Goal: Task Accomplishment & Management: Manage account settings

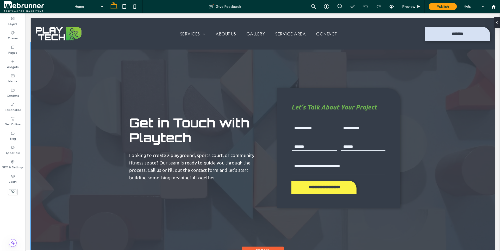
scroll to position [1925, 0]
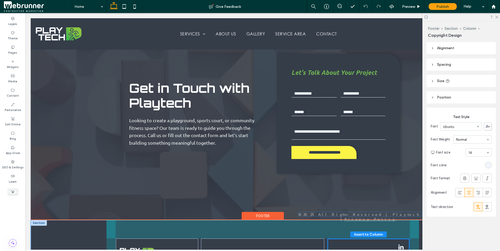
drag, startPoint x: 251, startPoint y: 214, endPoint x: 351, endPoint y: 214, distance: 99.5
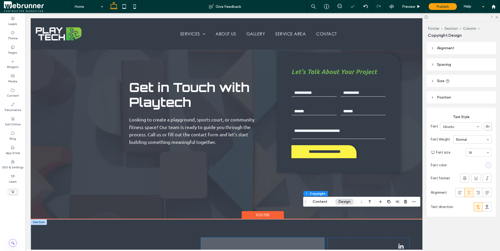
scroll to position [1941, 0]
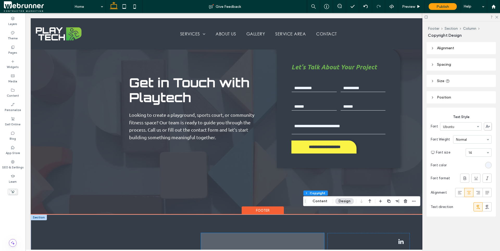
click at [263, 251] on icon at bounding box center [263, 254] width 0 height 2
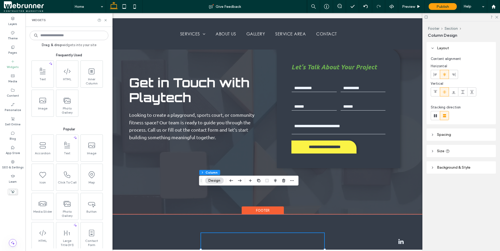
click at [76, 38] on input at bounding box center [69, 35] width 79 height 9
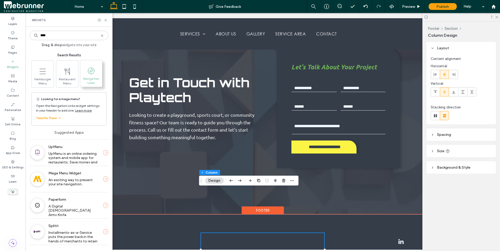
type input "****"
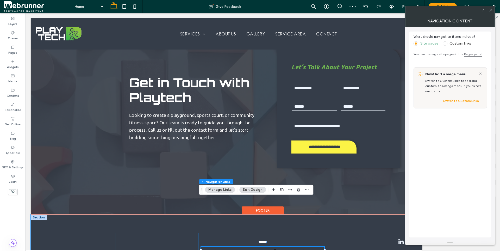
click at [171, 233] on div at bounding box center [157, 255] width 82 height 44
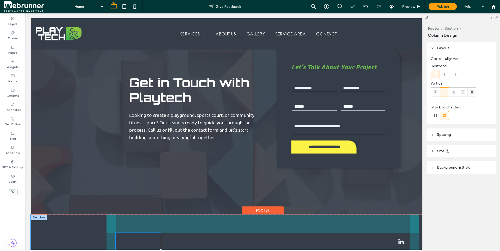
drag, startPoint x: 197, startPoint y: 205, endPoint x: 159, endPoint y: 203, distance: 37.6
click at [159, 214] on div "15% , 127px Services Playgrounds Sport Centers Courts Wall Guard Custom Solutio…" at bounding box center [263, 254] width 313 height 81
type input "**"
type input "*****"
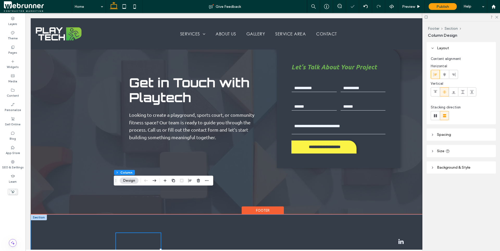
click at [56, 214] on div "15% , 127px Services Playgrounds Sport Centers Courts Wall Guard Custom Solutio…" at bounding box center [263, 254] width 464 height 81
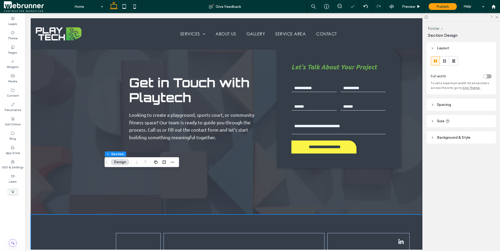
click at [439, 121] on span "Size" at bounding box center [440, 121] width 7 height 4
click at [442, 105] on span "Spacing" at bounding box center [444, 104] width 14 height 4
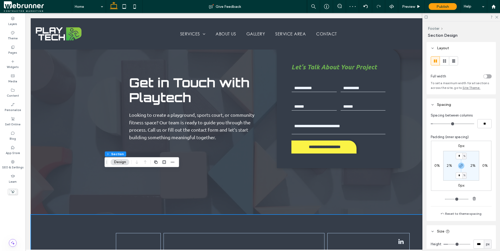
click at [447, 167] on label "2%" at bounding box center [449, 165] width 5 height 4
type input "*"
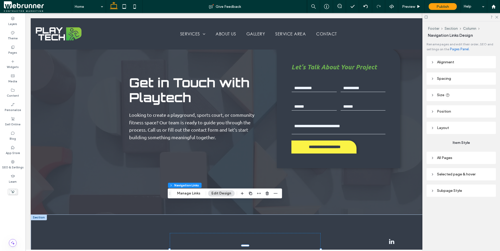
click at [447, 158] on span "All Pages" at bounding box center [444, 158] width 15 height 4
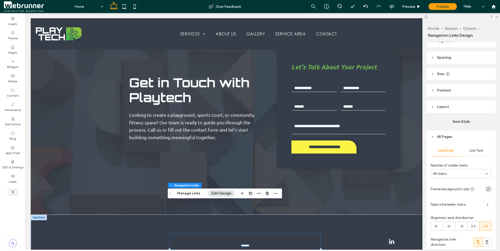
scroll to position [52, 0]
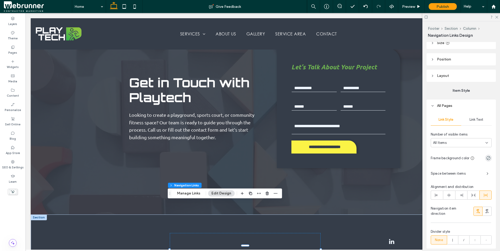
click at [475, 116] on div "Link Text" at bounding box center [476, 119] width 30 height 11
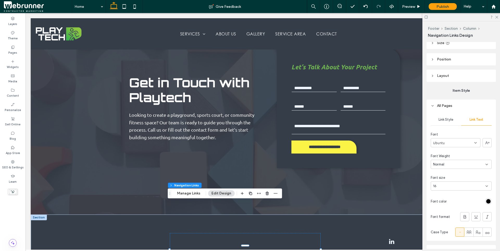
click at [486, 198] on div "rgb(0, 0, 0)" at bounding box center [488, 201] width 7 height 7
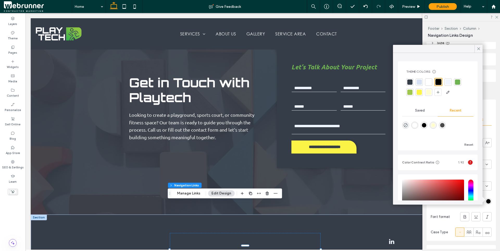
click at [427, 81] on div at bounding box center [428, 81] width 5 height 5
click at [20, 208] on div "Layers Theme Pages Widgets Media Content Personalize Sell Online Blog App Store…" at bounding box center [13, 132] width 26 height 238
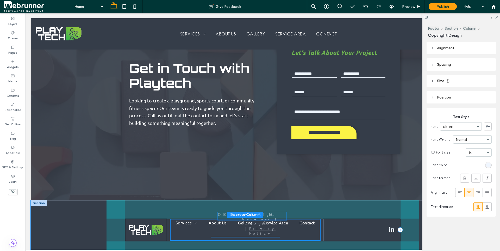
scroll to position [1965, 0]
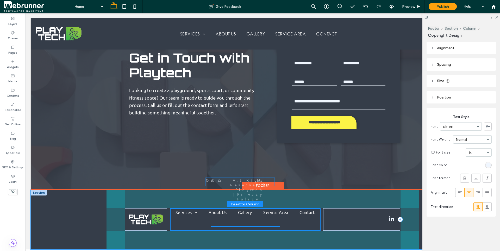
drag, startPoint x: 358, startPoint y: 213, endPoint x: 239, endPoint y: 181, distance: 124.0
type input "**"
type input "****"
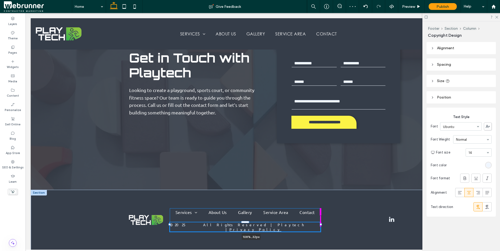
drag, startPoint x: 279, startPoint y: 182, endPoint x: 326, endPoint y: 180, distance: 47.0
click at [326, 190] on div "Services Playgrounds Sport Centers Courts Wall Guard Custom Solutions Warranty …" at bounding box center [263, 220] width 313 height 61
type input "***"
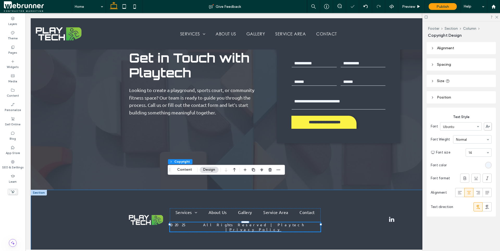
click at [289, 193] on div "Services Playgrounds Sport Centers Courts Wall Guard Custom Solutions Warranty …" at bounding box center [263, 220] width 313 height 61
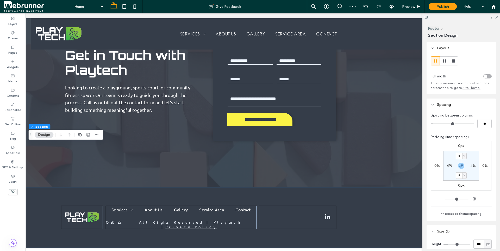
scroll to position [1968, 78]
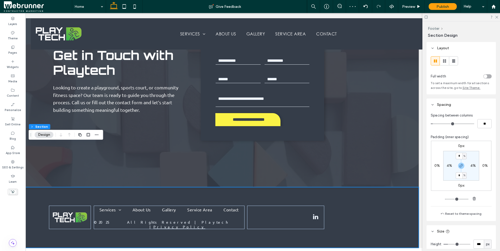
drag, startPoint x: 322, startPoint y: 244, endPoint x: 451, endPoint y: 257, distance: 130.1
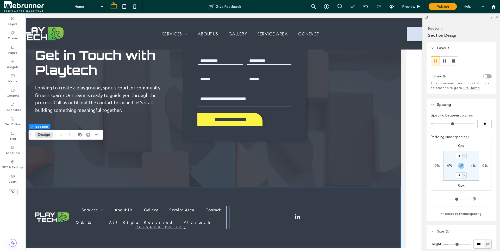
scroll to position [0, 0]
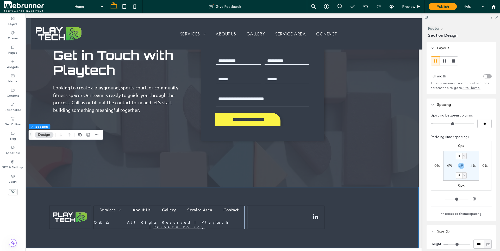
click at [427, 17] on use at bounding box center [426, 17] width 3 height 3
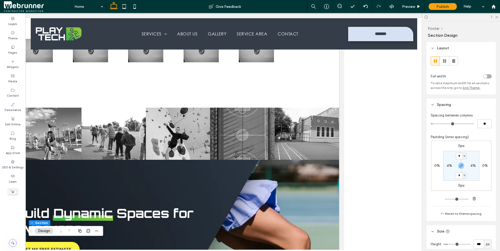
scroll to position [565, 78]
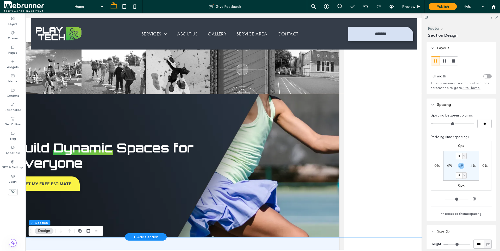
click at [377, 154] on img at bounding box center [145, 165] width 628 height 143
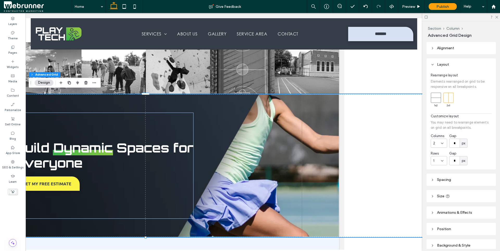
scroll to position [565, 117]
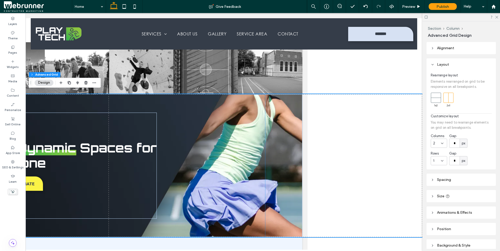
drag, startPoint x: 320, startPoint y: 247, endPoint x: 448, endPoint y: 252, distance: 128.3
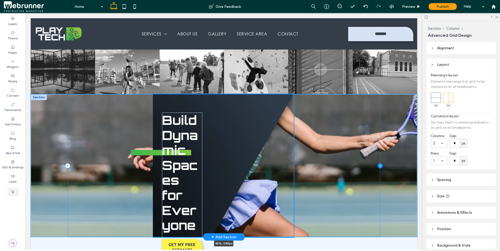
scroll to position [565, 0]
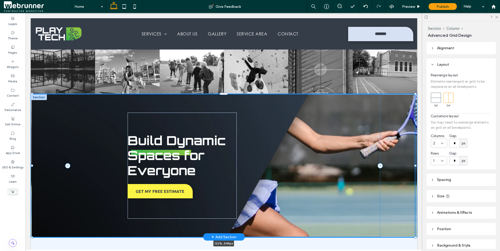
drag, startPoint x: 418, startPoint y: 163, endPoint x: 296, endPoint y: 162, distance: 121.9
click at [296, 162] on div "Build Dynamic Spaces for Everyone GET MY FREE ESTIMATE 122% , 549px" at bounding box center [224, 165] width 313 height 142
type input "***"
type input "*****"
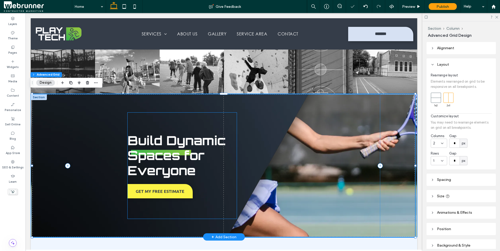
click at [211, 172] on h2 "Build Dynamic Spaces for Everyone" at bounding box center [182, 155] width 109 height 45
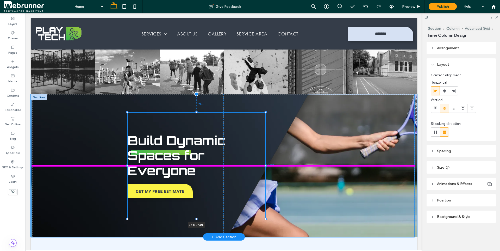
drag, startPoint x: 235, startPoint y: 162, endPoint x: 264, endPoint y: 165, distance: 28.6
click at [264, 165] on div "Build Dynamic Spaces for Everyone GET MY FREE ESTIMATE 36% , 74% 209px 71px" at bounding box center [223, 165] width 383 height 143
type input "**"
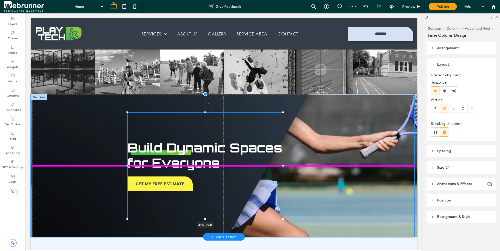
drag, startPoint x: 263, startPoint y: 163, endPoint x: 281, endPoint y: 164, distance: 17.7
click at [282, 165] on div at bounding box center [283, 166] width 2 height 2
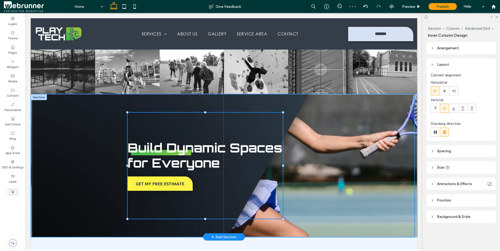
type input "**"
type input "****"
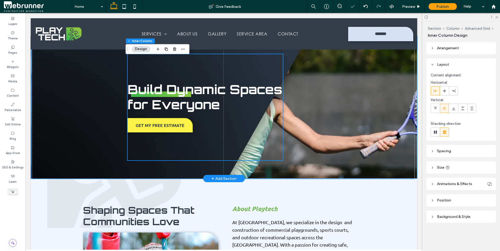
scroll to position [617, 0]
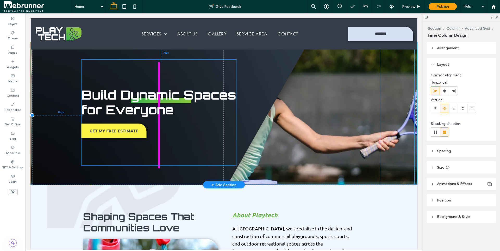
drag, startPoint x: 163, startPoint y: 148, endPoint x: 118, endPoint y: 150, distance: 44.8
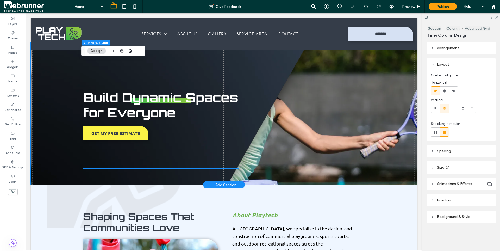
click at [171, 98] on span "Build Dynamic Spaces for Everyone" at bounding box center [160, 104] width 155 height 31
click at [171, 98] on div "Build Dynamic Spaces for Everyone" at bounding box center [160, 105] width 155 height 30
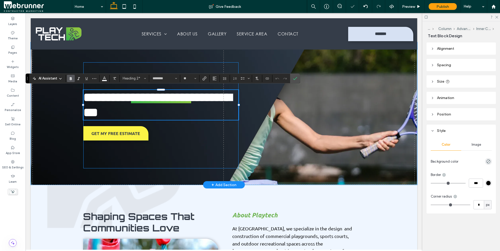
click at [194, 136] on div "**********" at bounding box center [160, 115] width 155 height 106
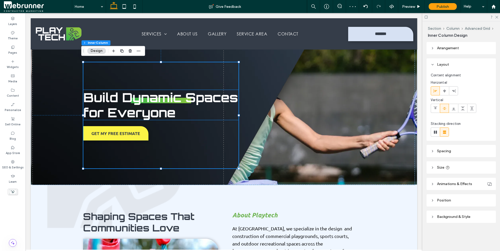
click at [194, 109] on h2 "Build Dynamic Spaces for Everyone" at bounding box center [160, 105] width 155 height 30
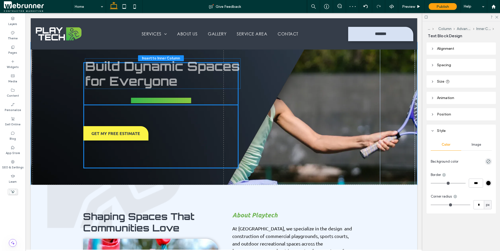
drag, startPoint x: 190, startPoint y: 114, endPoint x: 194, endPoint y: 85, distance: 28.9
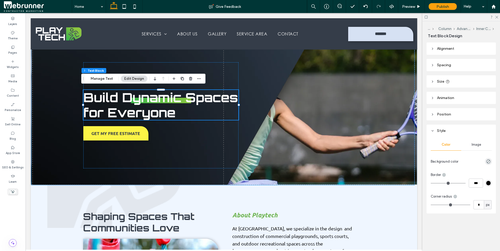
click at [265, 129] on img at bounding box center [223, 113] width 383 height 143
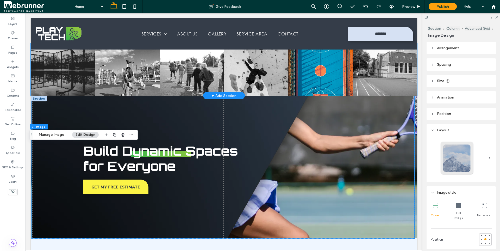
scroll to position [591, 0]
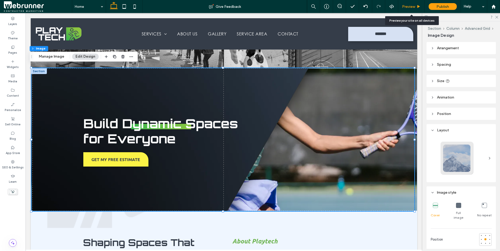
click at [404, 7] on span "Preview" at bounding box center [408, 6] width 13 height 4
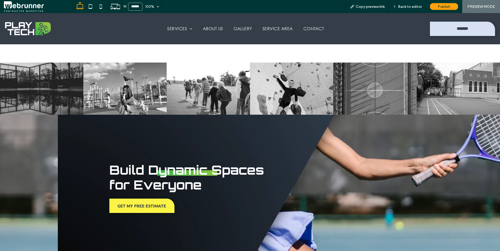
scroll to position [520, 0]
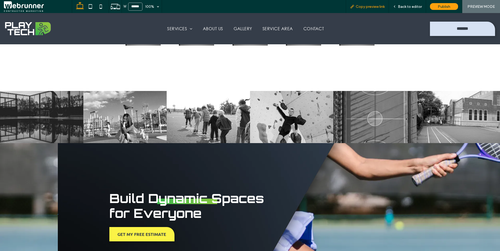
click at [371, 7] on span "Copy preview link" at bounding box center [370, 6] width 29 height 4
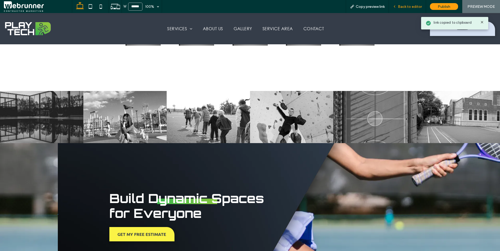
click at [402, 4] on div "Back to editor" at bounding box center [407, 6] width 37 height 13
click at [409, 6] on span "Back to editor" at bounding box center [410, 6] width 24 height 4
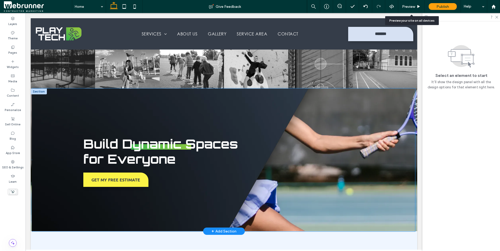
scroll to position [570, 0]
click at [321, 154] on img at bounding box center [223, 160] width 383 height 143
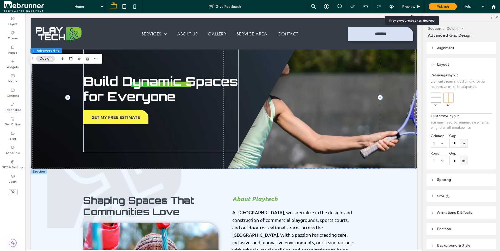
scroll to position [648, 0]
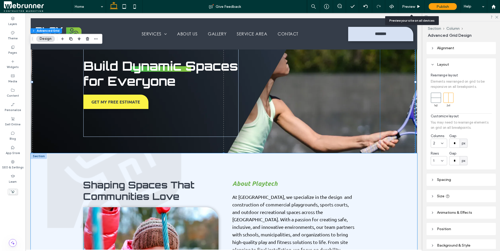
click at [344, 165] on div "Shaping Spaces That Communities Love LEARN MORE About Playtech At Playtech Midw…" at bounding box center [224, 244] width 313 height 183
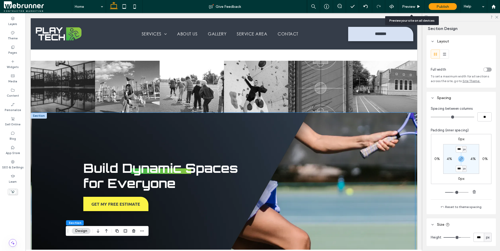
scroll to position [544, 0]
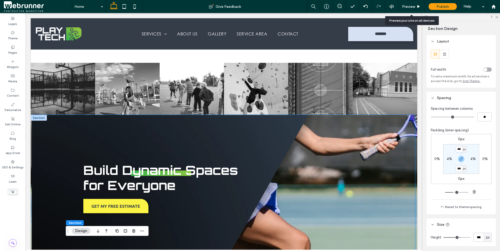
click at [265, 159] on img at bounding box center [223, 186] width 383 height 143
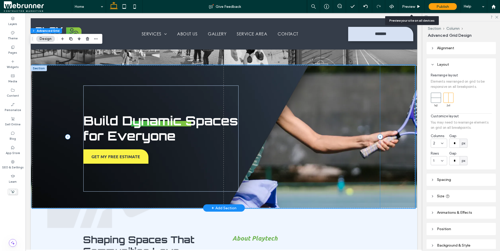
scroll to position [622, 0]
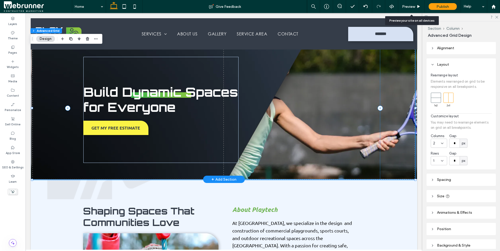
click at [265, 69] on img at bounding box center [223, 107] width 383 height 143
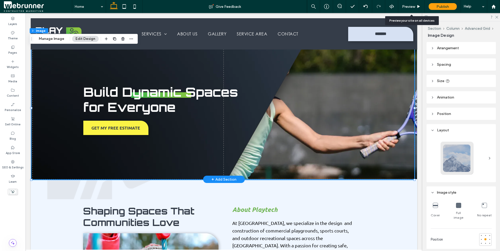
type input "*"
type input "***"
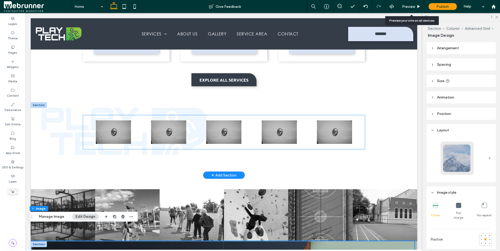
scroll to position [414, 0]
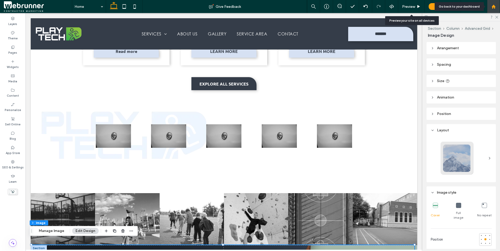
click at [496, 8] on div at bounding box center [493, 6] width 13 height 4
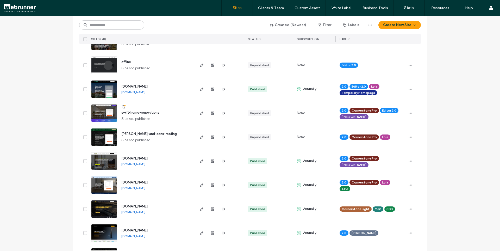
scroll to position [52, 0]
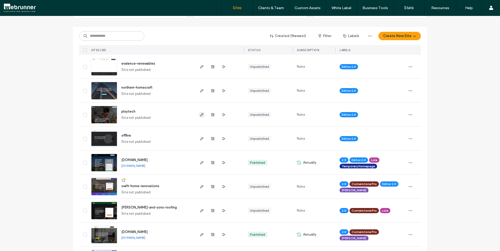
click at [200, 113] on icon "button" at bounding box center [202, 115] width 4 height 4
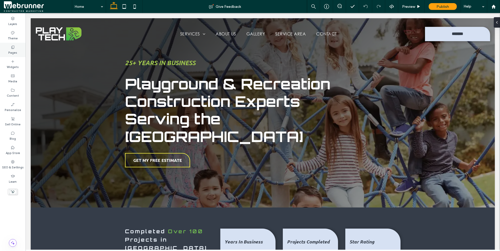
click at [14, 50] on label "Pages" at bounding box center [12, 52] width 9 height 6
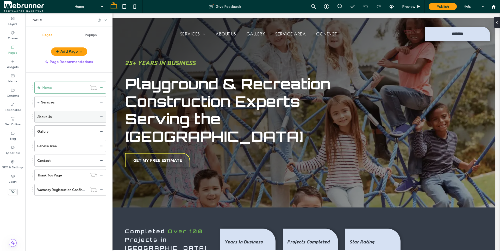
click at [101, 116] on icon at bounding box center [102, 117] width 4 height 4
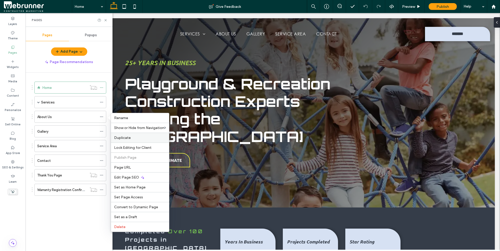
click at [124, 138] on span "Duplicate" at bounding box center [122, 137] width 17 height 4
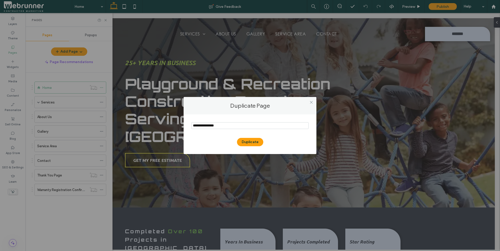
click at [234, 126] on input "notEmpty" at bounding box center [249, 125] width 117 height 7
type input "*******"
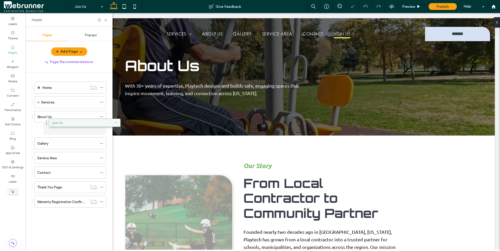
drag, startPoint x: 52, startPoint y: 205, endPoint x: 67, endPoint y: 125, distance: 81.0
click at [64, 128] on div "Join Us" at bounding box center [71, 128] width 51 height 5
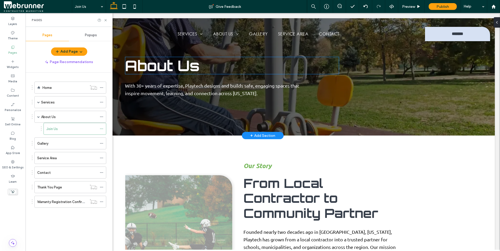
click at [187, 66] on span "About Us" at bounding box center [162, 65] width 75 height 18
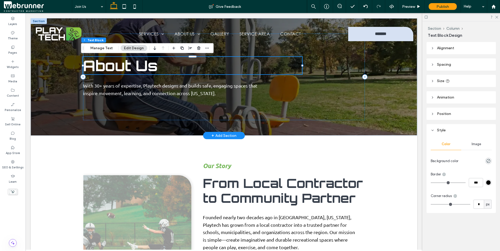
click at [187, 66] on h1 "About Us" at bounding box center [192, 65] width 219 height 17
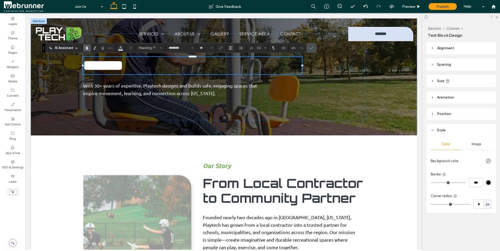
click at [14, 214] on div "Layers Theme Pages Widgets Media Content Personalize Sell Online Blog App Store…" at bounding box center [13, 132] width 26 height 238
